Goal: Task Accomplishment & Management: Use online tool/utility

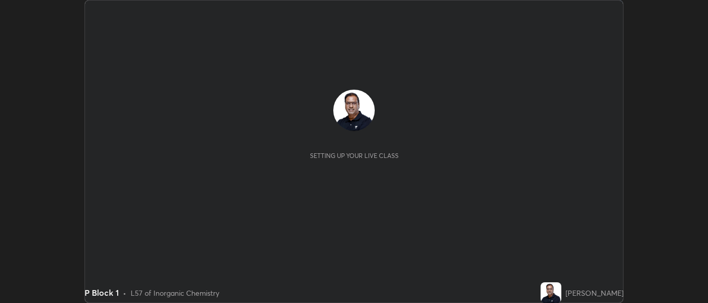
scroll to position [303, 708]
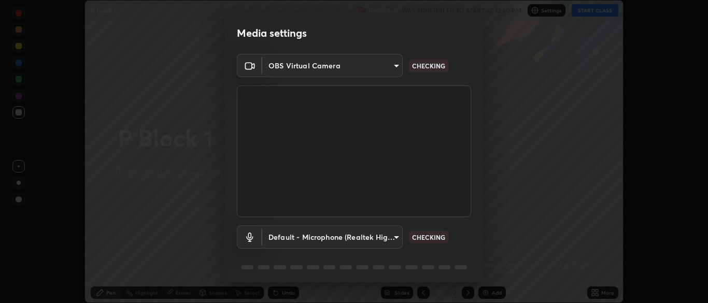
type input "ad6db9ec64aa91bb9d367053e8f3ae0092521a506c05523ccadca3fd020023ed"
click at [341, 238] on body "Erase all P Block 1 Recording WAS SCHEDULED TO START AT 12:40 PM Settings START…" at bounding box center [354, 151] width 708 height 303
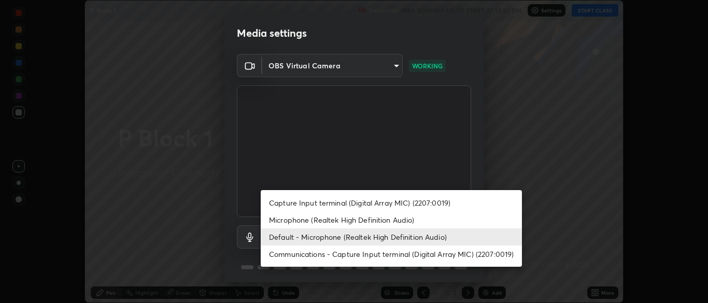
click at [312, 220] on li "Microphone (Realtek High Definition Audio)" at bounding box center [391, 219] width 261 height 17
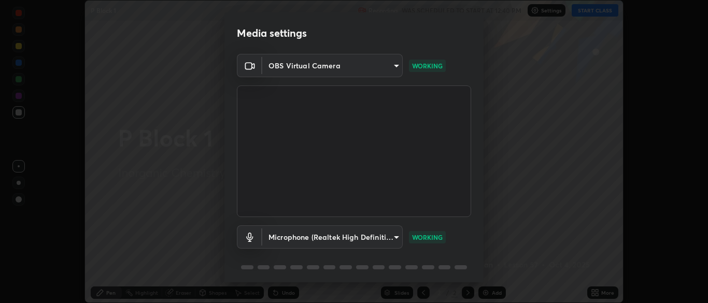
type input "7b80235b4ebd2cfdcd00bebac1f1d889fd1e5e45b60eb60e9d309105b6515a8e"
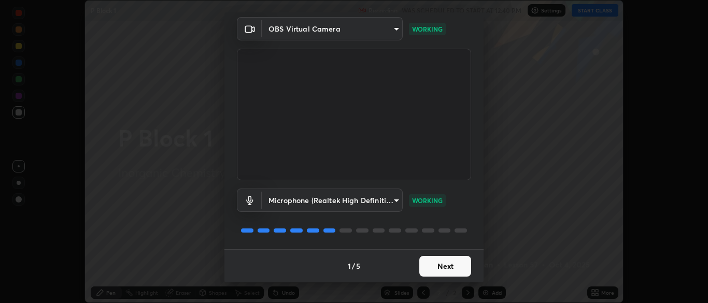
click at [451, 269] on button "Next" at bounding box center [445, 266] width 52 height 21
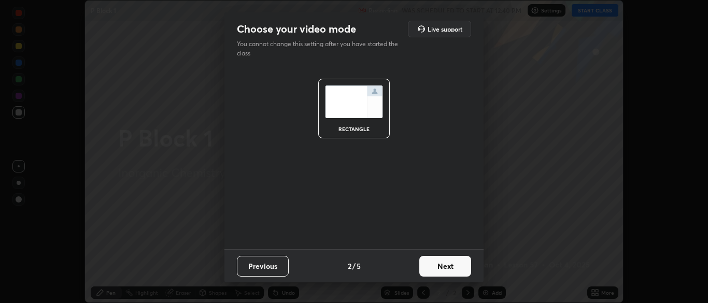
scroll to position [0, 0]
click at [459, 269] on button "Next" at bounding box center [445, 266] width 52 height 21
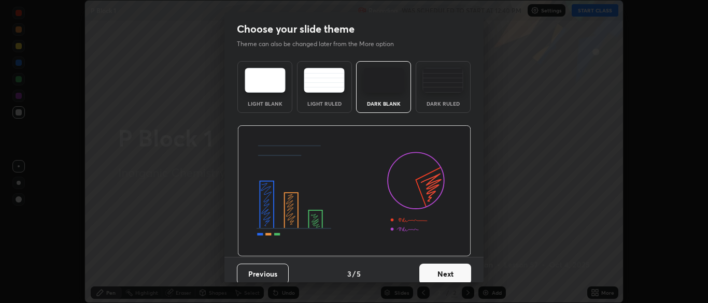
click at [466, 273] on button "Next" at bounding box center [445, 274] width 52 height 21
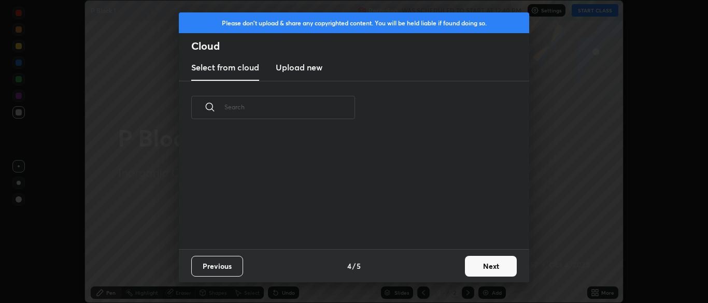
click at [480, 267] on button "Next" at bounding box center [491, 266] width 52 height 21
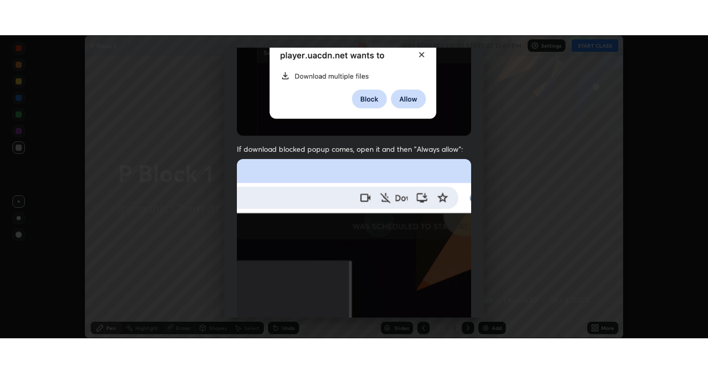
scroll to position [248, 0]
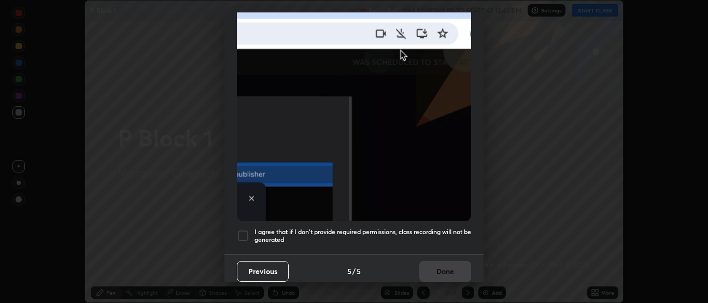
click at [245, 230] on div at bounding box center [243, 236] width 12 height 12
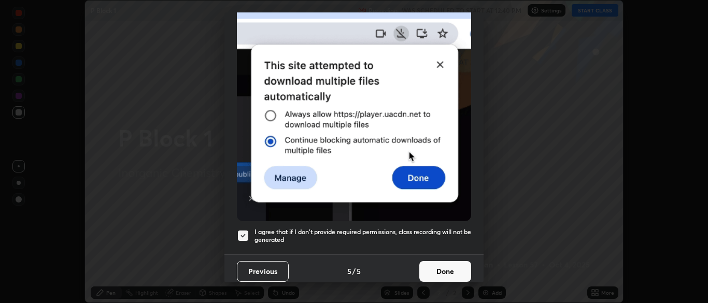
click at [430, 261] on button "Done" at bounding box center [445, 271] width 52 height 21
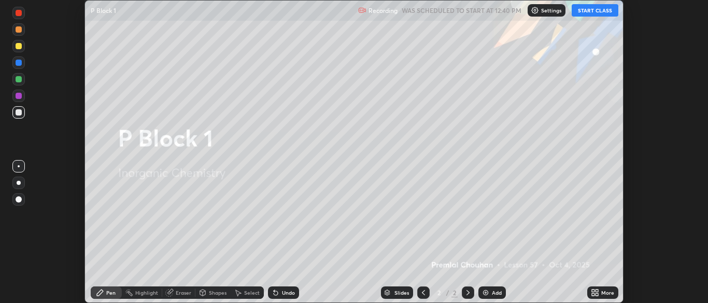
click at [596, 12] on button "START CLASS" at bounding box center [595, 10] width 47 height 12
click at [593, 291] on icon at bounding box center [593, 291] width 3 height 3
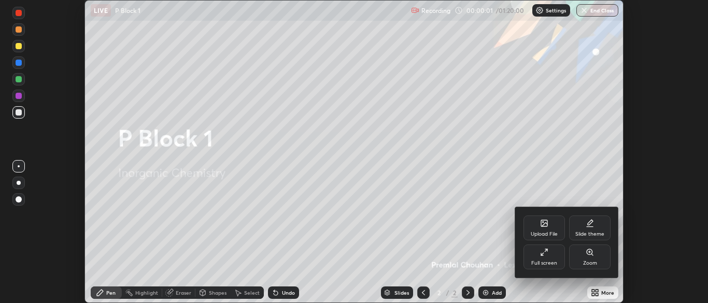
click at [553, 258] on div "Full screen" at bounding box center [543, 257] width 41 height 25
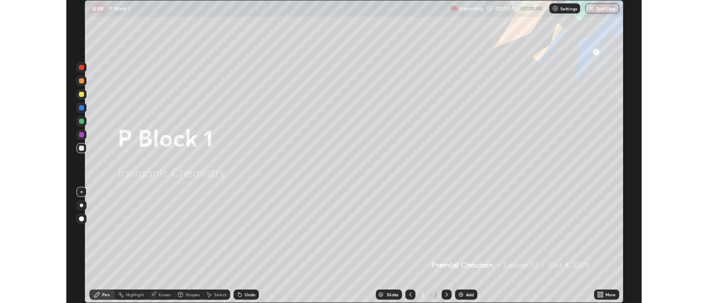
scroll to position [373, 708]
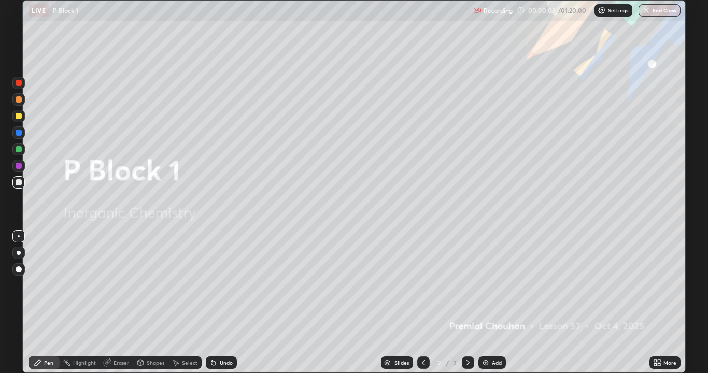
click at [655, 303] on icon at bounding box center [655, 364] width 3 height 3
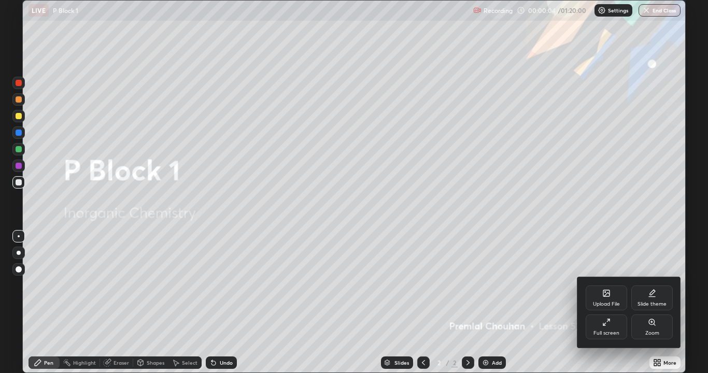
click at [612, 303] on div "Full screen" at bounding box center [606, 327] width 41 height 25
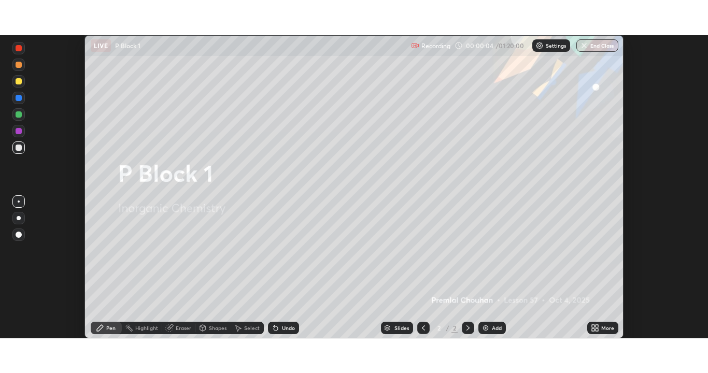
scroll to position [51512, 51108]
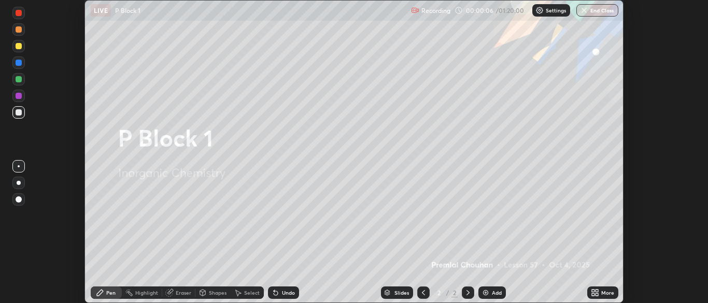
click at [595, 294] on icon at bounding box center [596, 294] width 3 height 3
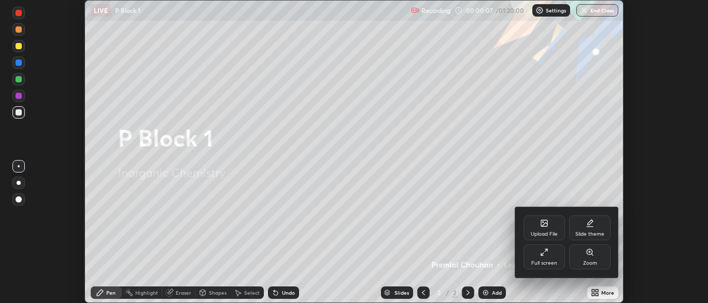
click at [550, 259] on div "Full screen" at bounding box center [543, 257] width 41 height 25
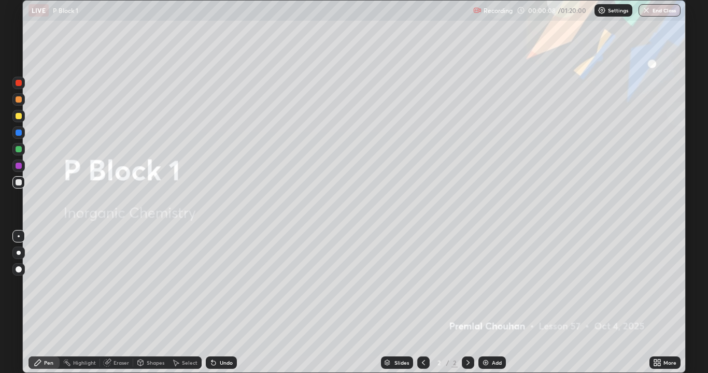
scroll to position [373, 708]
click at [467, 303] on icon at bounding box center [468, 363] width 8 height 8
click at [484, 303] on img at bounding box center [485, 363] width 8 height 8
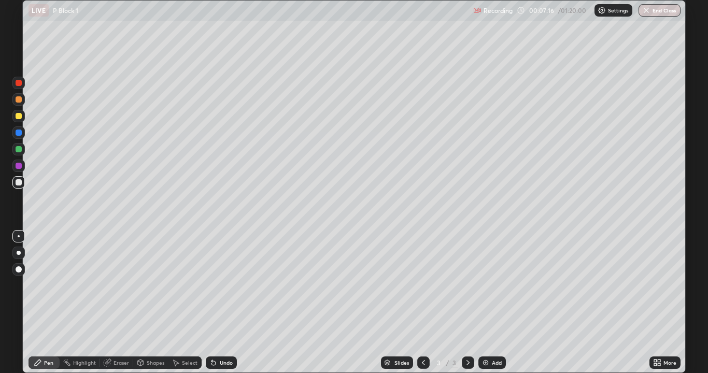
click at [655, 303] on icon at bounding box center [655, 361] width 3 height 3
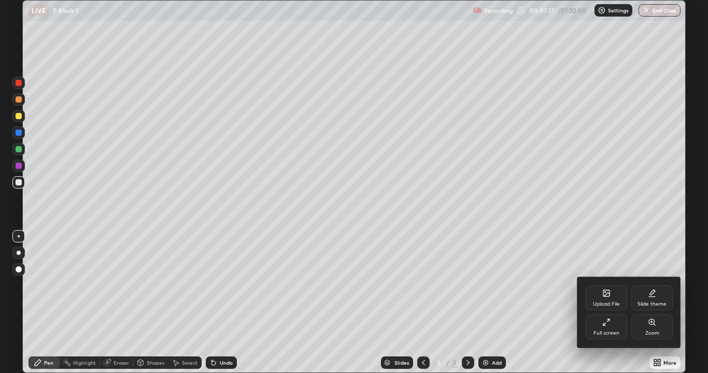
click at [605, 297] on div "Upload File" at bounding box center [606, 298] width 41 height 25
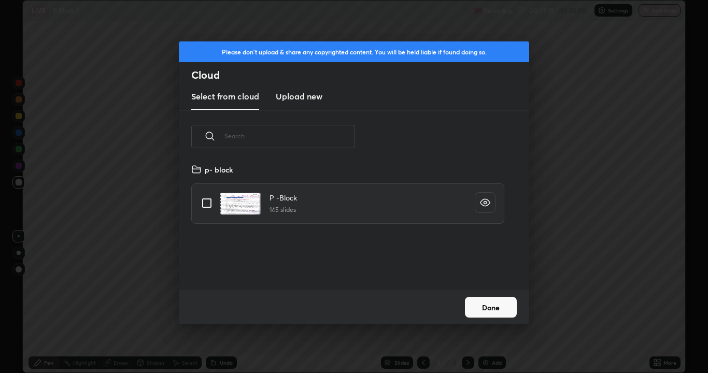
scroll to position [127, 333]
click at [206, 205] on input "grid" at bounding box center [207, 203] width 22 height 22
checkbox input "true"
click at [499, 303] on button "Done" at bounding box center [491, 307] width 52 height 21
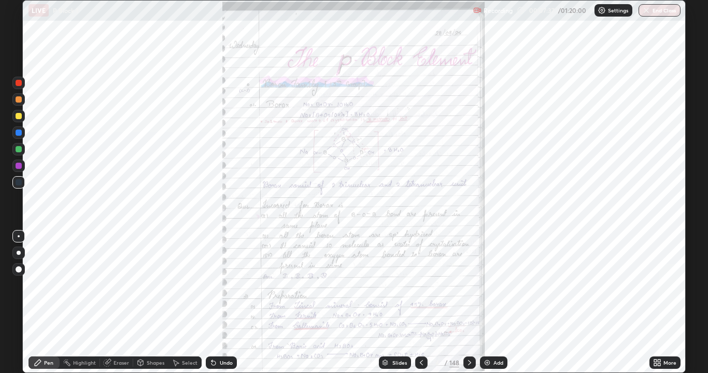
click at [399, 303] on div "Slides" at bounding box center [399, 362] width 15 height 5
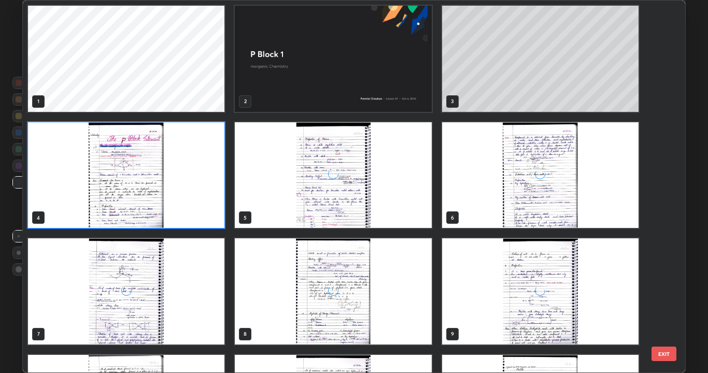
scroll to position [369, 657]
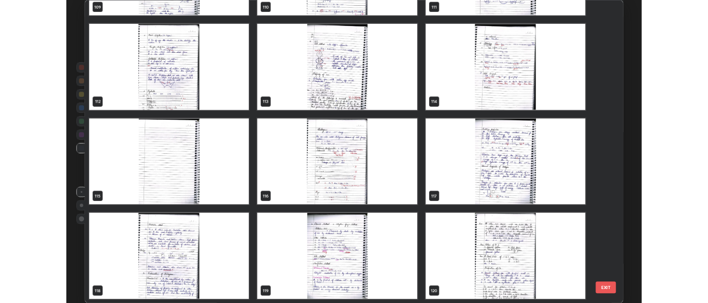
scroll to position [4285, 0]
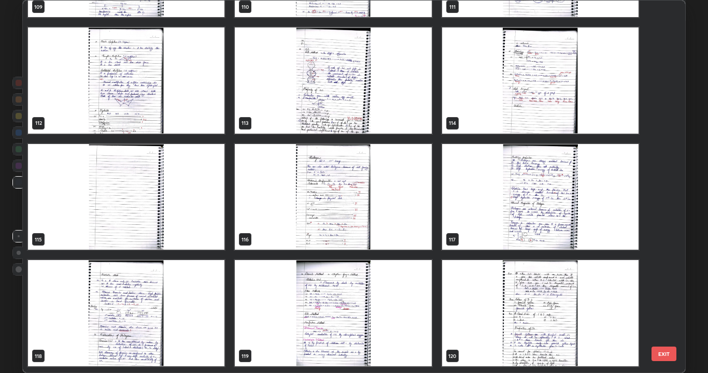
click at [353, 230] on img "grid" at bounding box center [333, 197] width 196 height 106
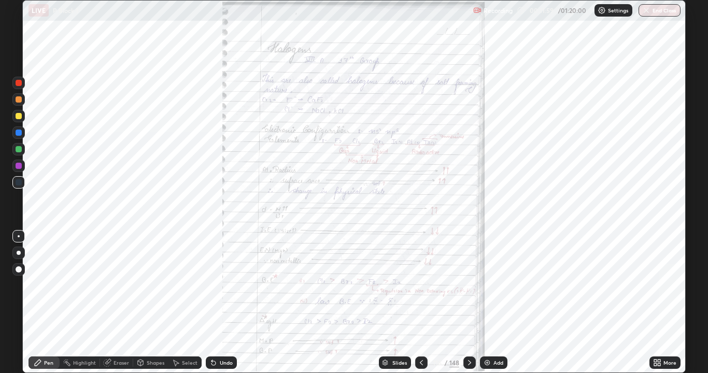
click at [657, 303] on icon at bounding box center [657, 363] width 8 height 8
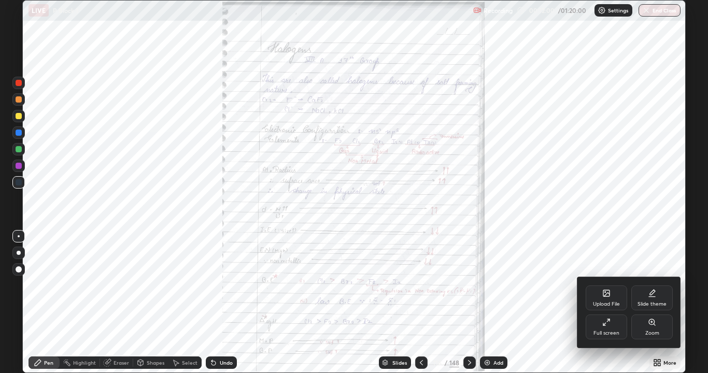
click at [611, 303] on div "Full screen" at bounding box center [606, 333] width 26 height 5
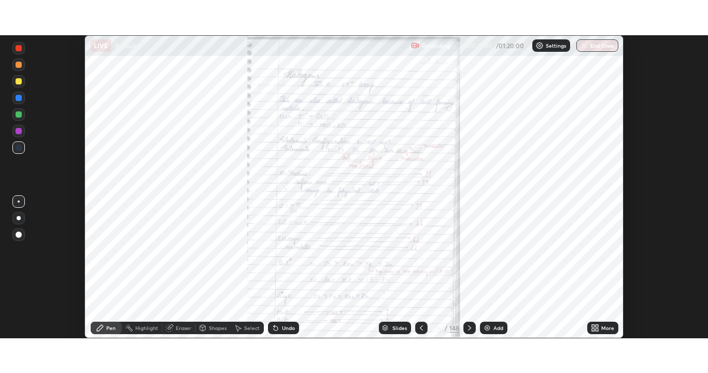
scroll to position [51512, 51108]
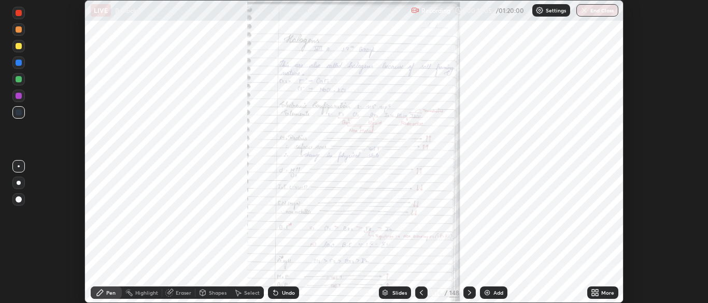
click at [595, 290] on icon at bounding box center [595, 293] width 8 height 8
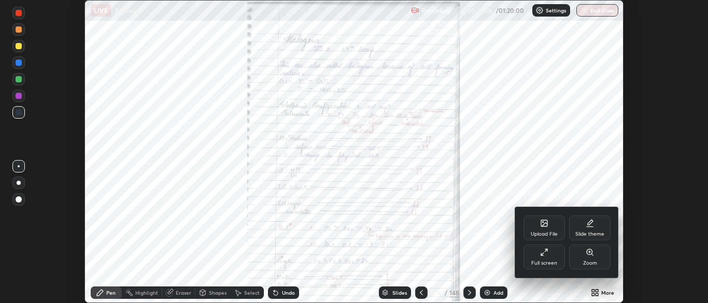
click at [547, 261] on div "Full screen" at bounding box center [544, 263] width 26 height 5
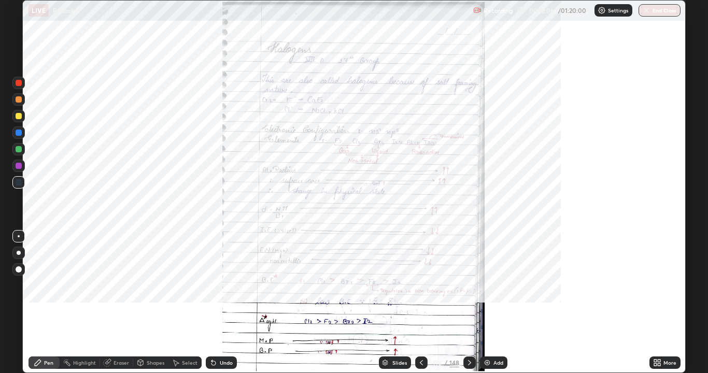
scroll to position [373, 708]
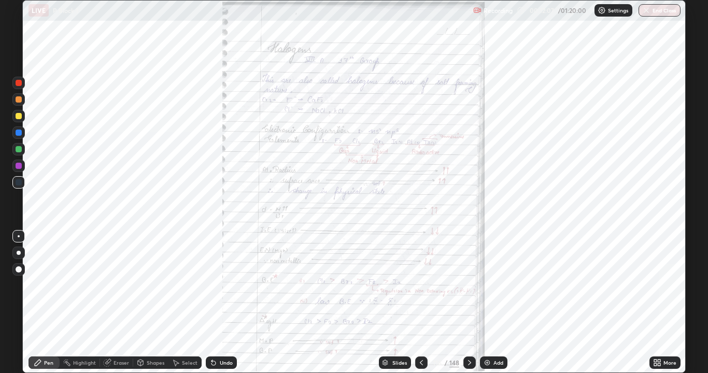
click at [658, 303] on icon at bounding box center [659, 364] width 3 height 3
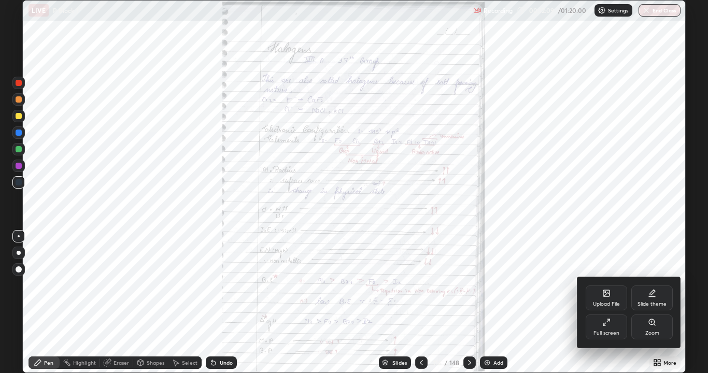
click at [650, 303] on div "Zoom" at bounding box center [651, 327] width 41 height 25
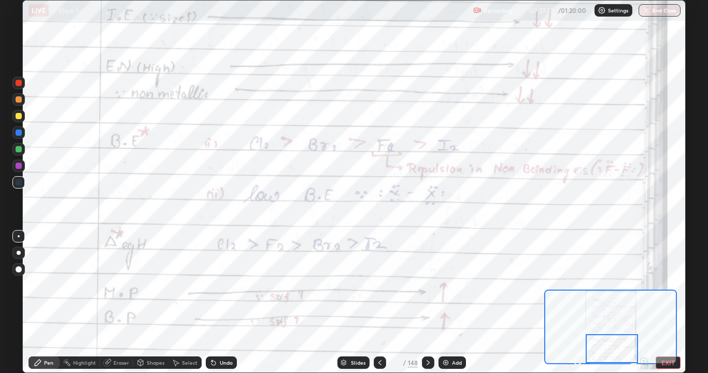
click at [427, 303] on icon at bounding box center [428, 363] width 8 height 8
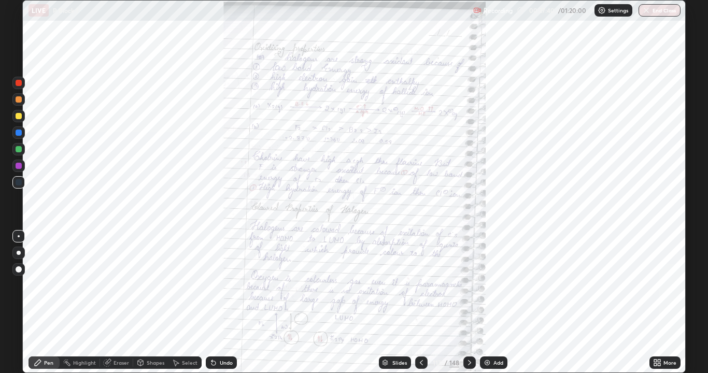
click at [656, 303] on icon at bounding box center [655, 361] width 3 height 3
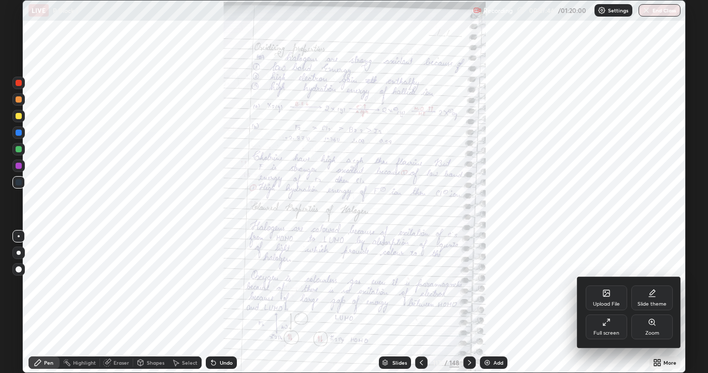
click at [649, 303] on icon at bounding box center [652, 322] width 8 height 8
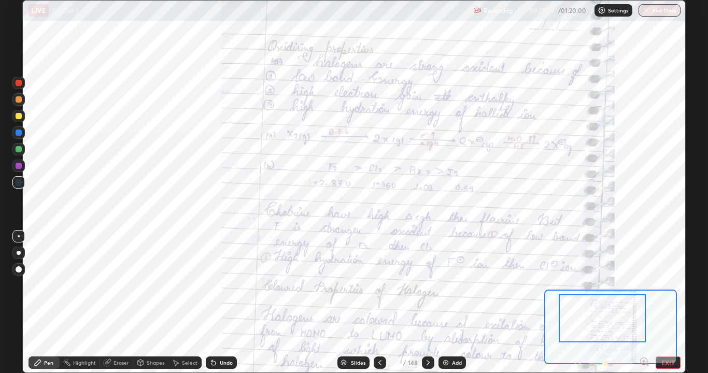
click at [17, 104] on div at bounding box center [18, 99] width 12 height 12
click at [19, 101] on div at bounding box center [19, 99] width 6 height 6
click at [18, 178] on div at bounding box center [18, 182] width 12 height 12
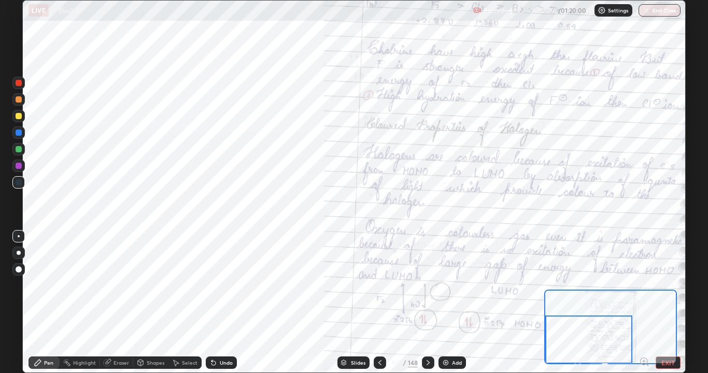
click at [119, 303] on div "Eraser" at bounding box center [121, 362] width 16 height 5
click at [48, 303] on div "Pen" at bounding box center [48, 362] width 9 height 5
click at [18, 101] on div at bounding box center [19, 99] width 6 height 6
click at [17, 116] on div at bounding box center [19, 116] width 6 height 6
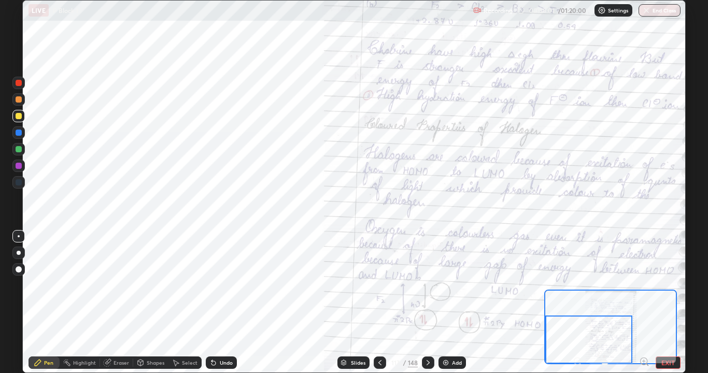
click at [18, 181] on div at bounding box center [19, 182] width 6 height 6
click at [20, 179] on div at bounding box center [19, 182] width 6 height 6
click at [120, 303] on div "Eraser" at bounding box center [121, 362] width 16 height 5
click at [50, 303] on div "Pen" at bounding box center [48, 362] width 9 height 5
click at [17, 119] on div at bounding box center [19, 116] width 6 height 6
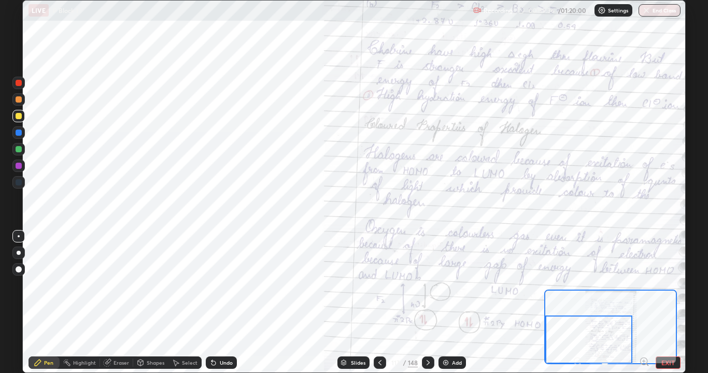
click at [19, 121] on div at bounding box center [18, 116] width 12 height 12
click at [17, 180] on div at bounding box center [19, 182] width 6 height 6
click at [19, 177] on div at bounding box center [18, 182] width 12 height 12
click at [427, 303] on icon at bounding box center [428, 363] width 8 height 8
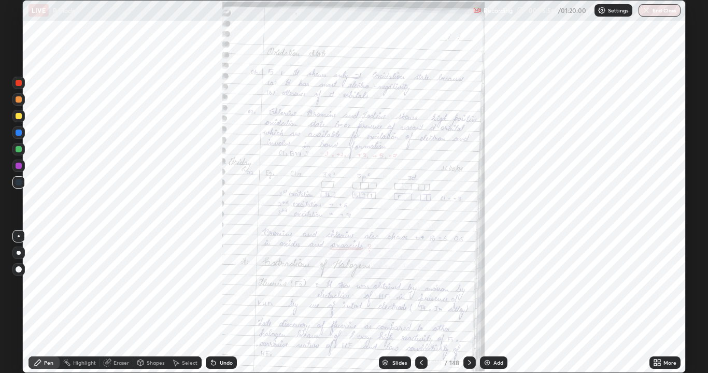
click at [658, 303] on icon at bounding box center [659, 361] width 3 height 3
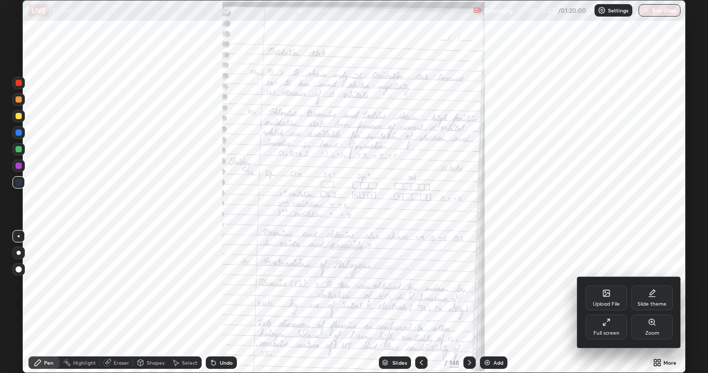
click at [648, 303] on div "Zoom" at bounding box center [651, 327] width 41 height 25
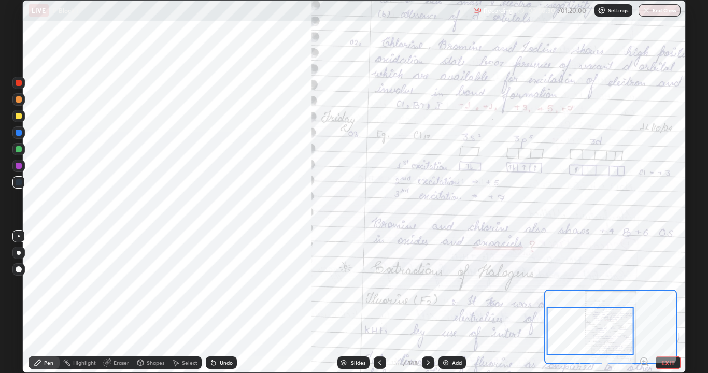
click at [118, 303] on div "Eraser" at bounding box center [121, 362] width 16 height 5
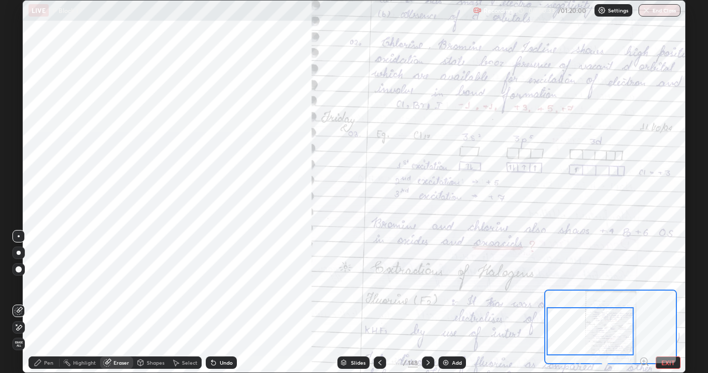
click at [44, 303] on div "Pen" at bounding box center [43, 362] width 31 height 12
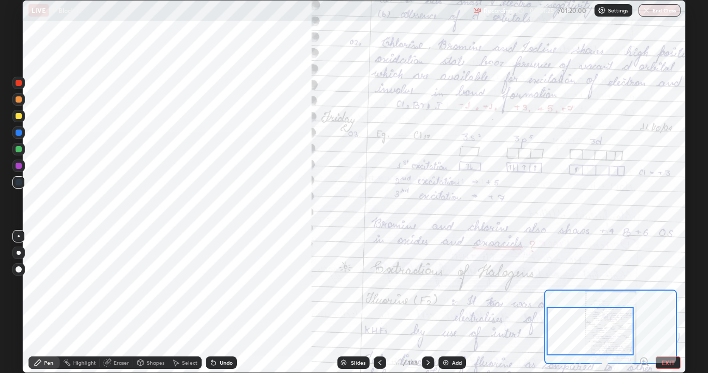
click at [118, 303] on div "Eraser" at bounding box center [121, 362] width 16 height 5
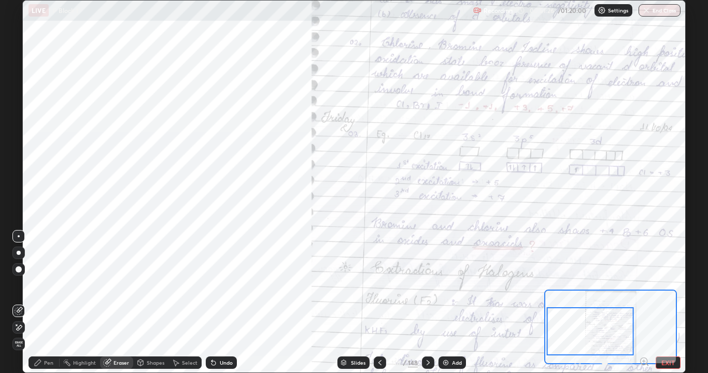
click at [44, 303] on div "Pen" at bounding box center [48, 362] width 9 height 5
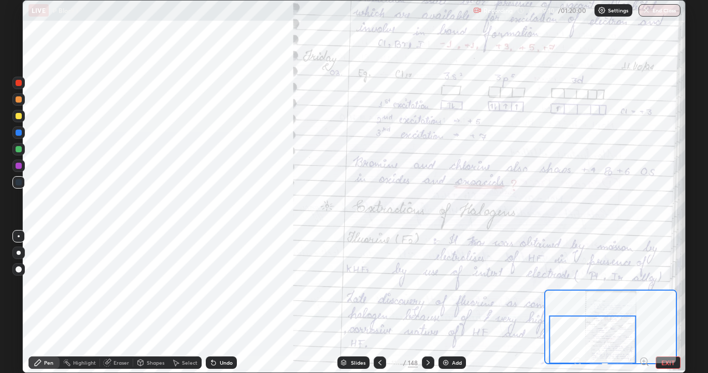
click at [427, 303] on icon at bounding box center [428, 363] width 8 height 8
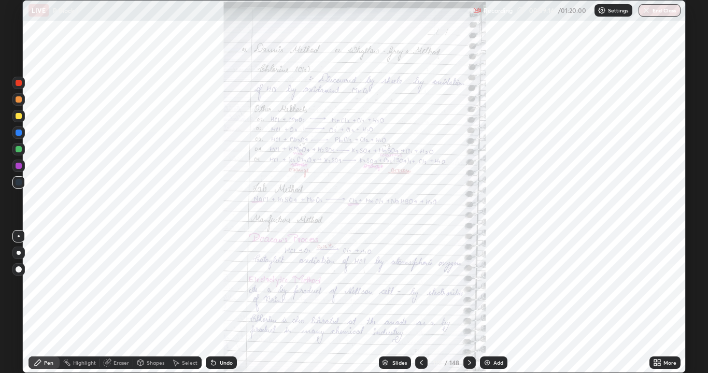
click at [655, 303] on icon at bounding box center [655, 364] width 3 height 3
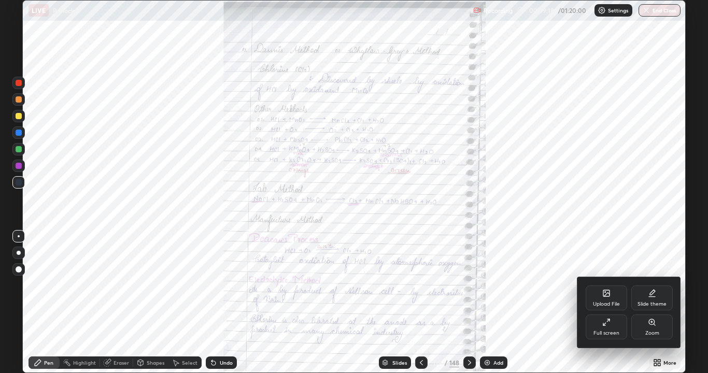
click at [545, 303] on div at bounding box center [354, 186] width 708 height 373
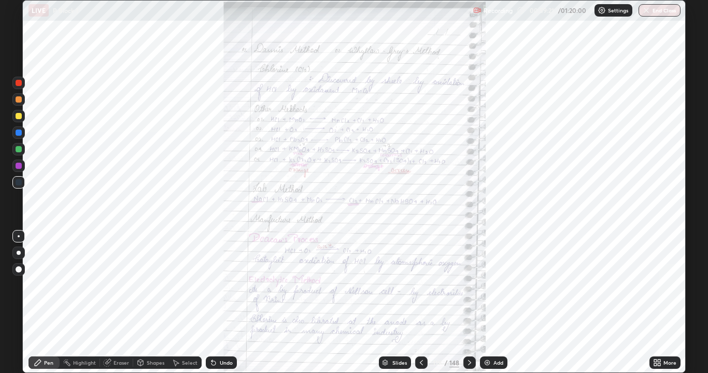
click at [389, 303] on div "Slides" at bounding box center [395, 362] width 32 height 12
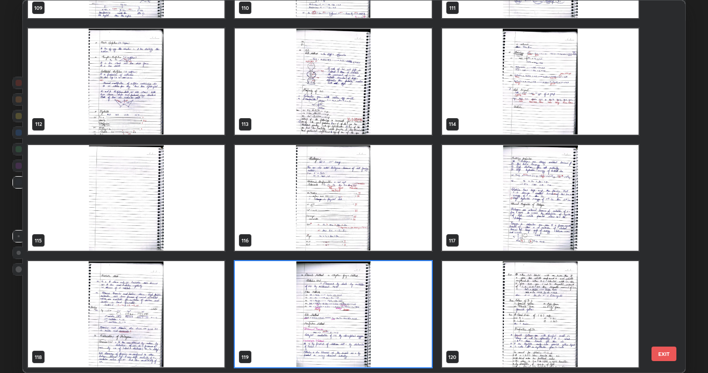
scroll to position [369, 657]
click at [664, 303] on button "EXIT" at bounding box center [663, 354] width 25 height 15
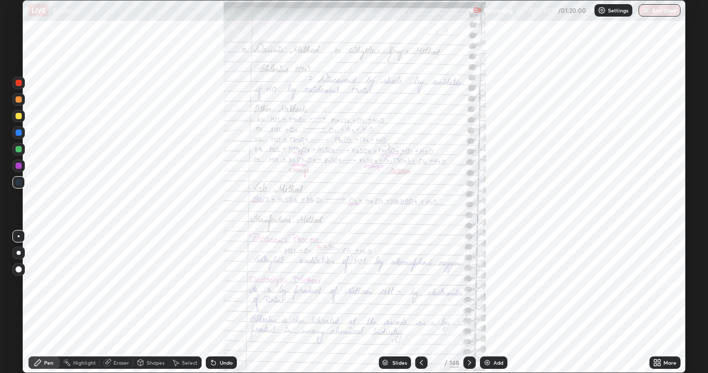
click at [467, 303] on icon at bounding box center [469, 363] width 8 height 8
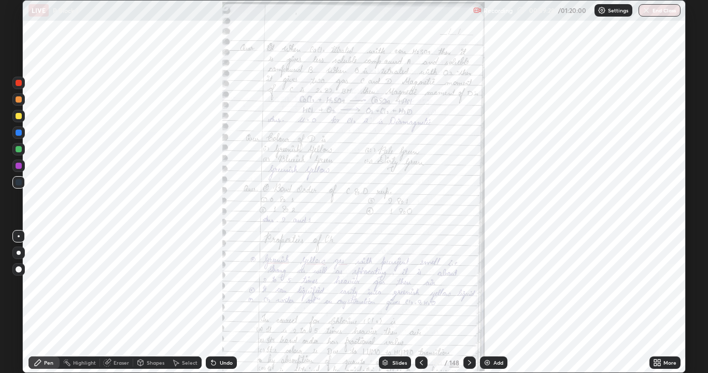
click at [489, 303] on img at bounding box center [487, 363] width 8 height 8
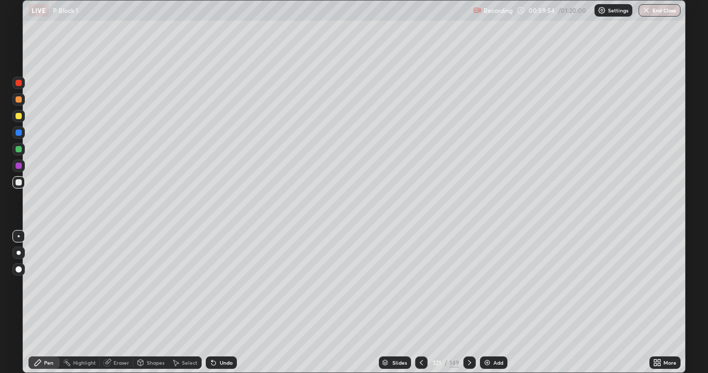
click at [21, 183] on div at bounding box center [19, 182] width 6 height 6
click at [19, 101] on div at bounding box center [19, 99] width 6 height 6
click at [18, 183] on div at bounding box center [19, 182] width 6 height 6
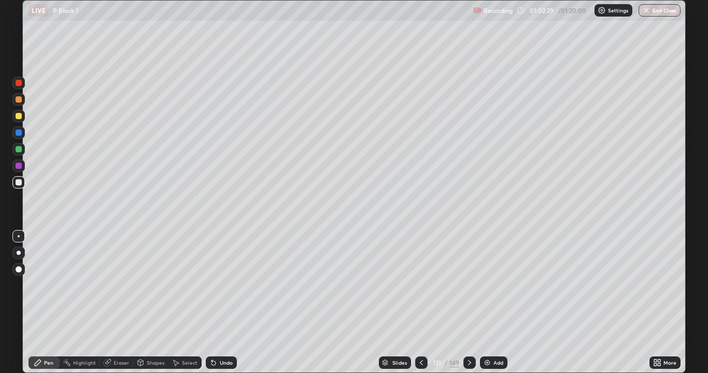
click at [18, 99] on div at bounding box center [19, 99] width 6 height 6
click at [19, 99] on div at bounding box center [19, 99] width 6 height 6
click at [19, 117] on div at bounding box center [19, 116] width 6 height 6
click at [17, 116] on div at bounding box center [19, 116] width 6 height 6
click at [117, 303] on div "Eraser" at bounding box center [116, 362] width 33 height 12
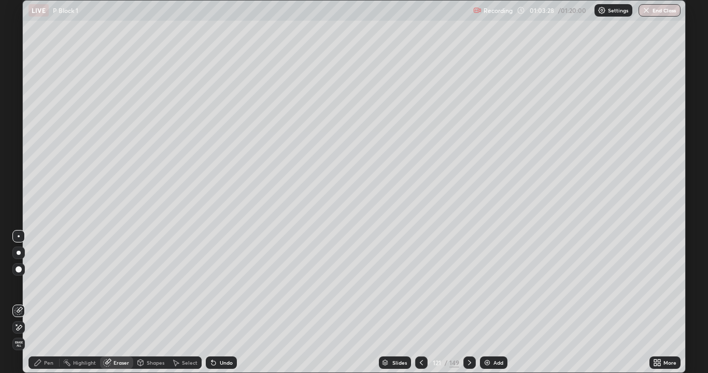
click at [45, 303] on div "Pen" at bounding box center [43, 362] width 31 height 12
click at [16, 99] on div at bounding box center [19, 99] width 6 height 6
click at [18, 101] on div at bounding box center [19, 99] width 6 height 6
click at [665, 10] on button "End Class" at bounding box center [659, 10] width 42 height 12
